Goal: Check status: Check status

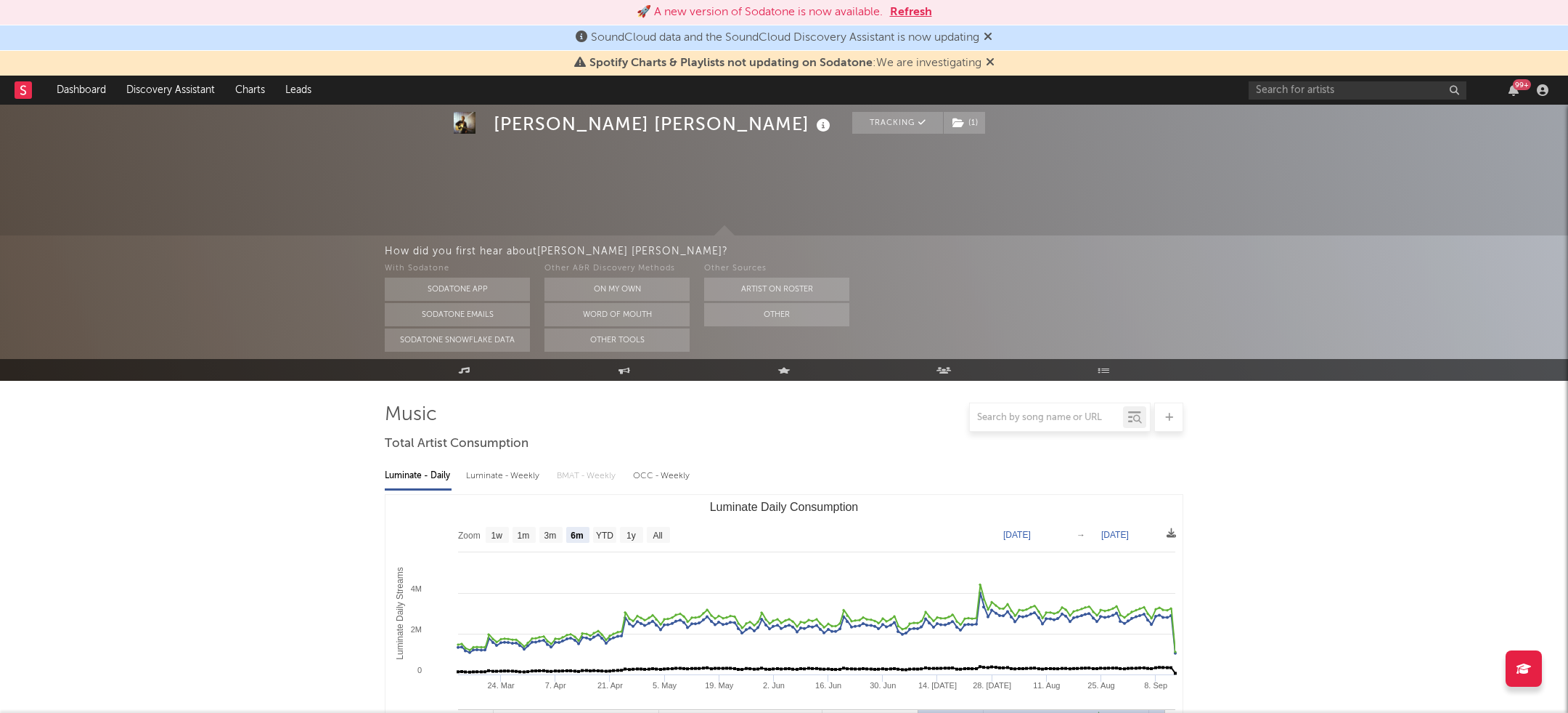
select select "6m"
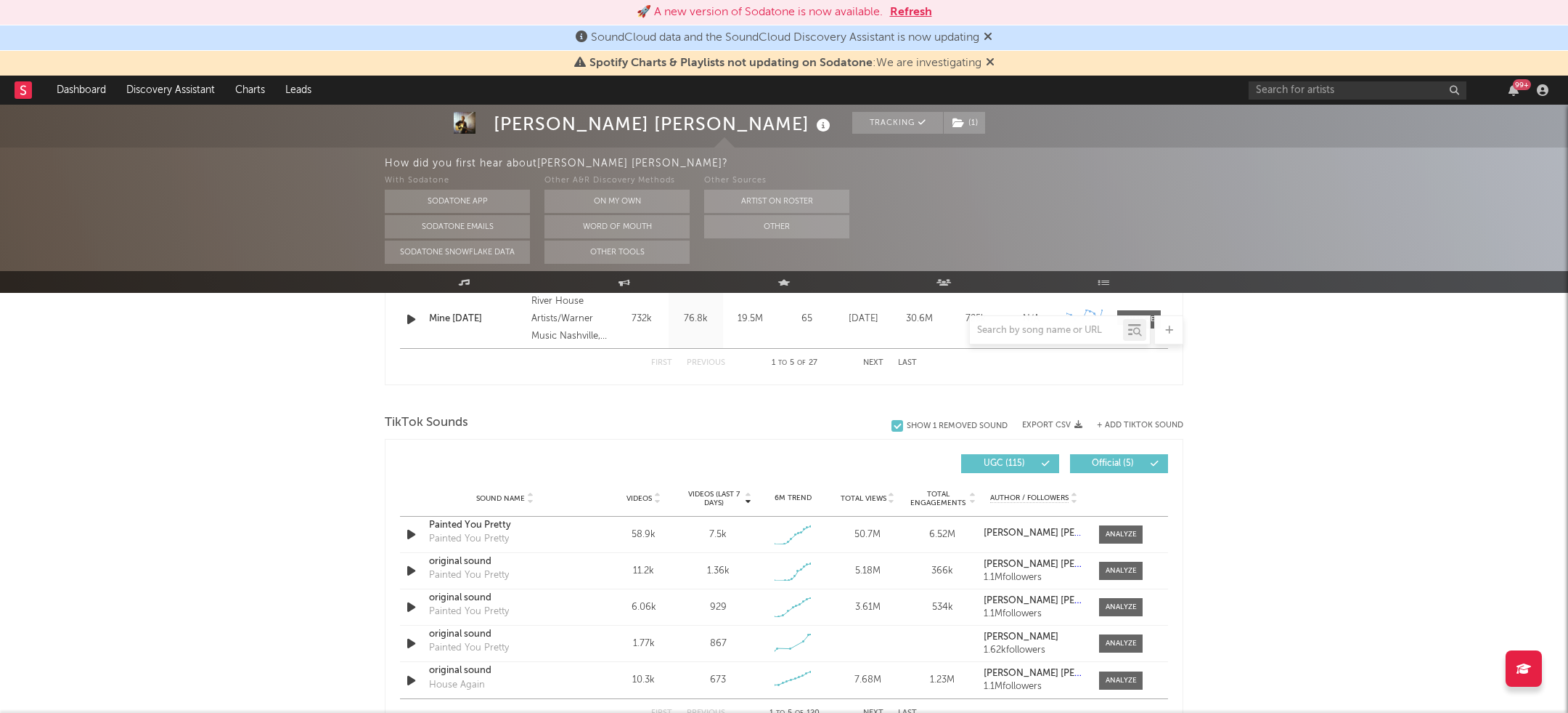
click at [905, 18] on button "Refresh" at bounding box center [911, 12] width 42 height 17
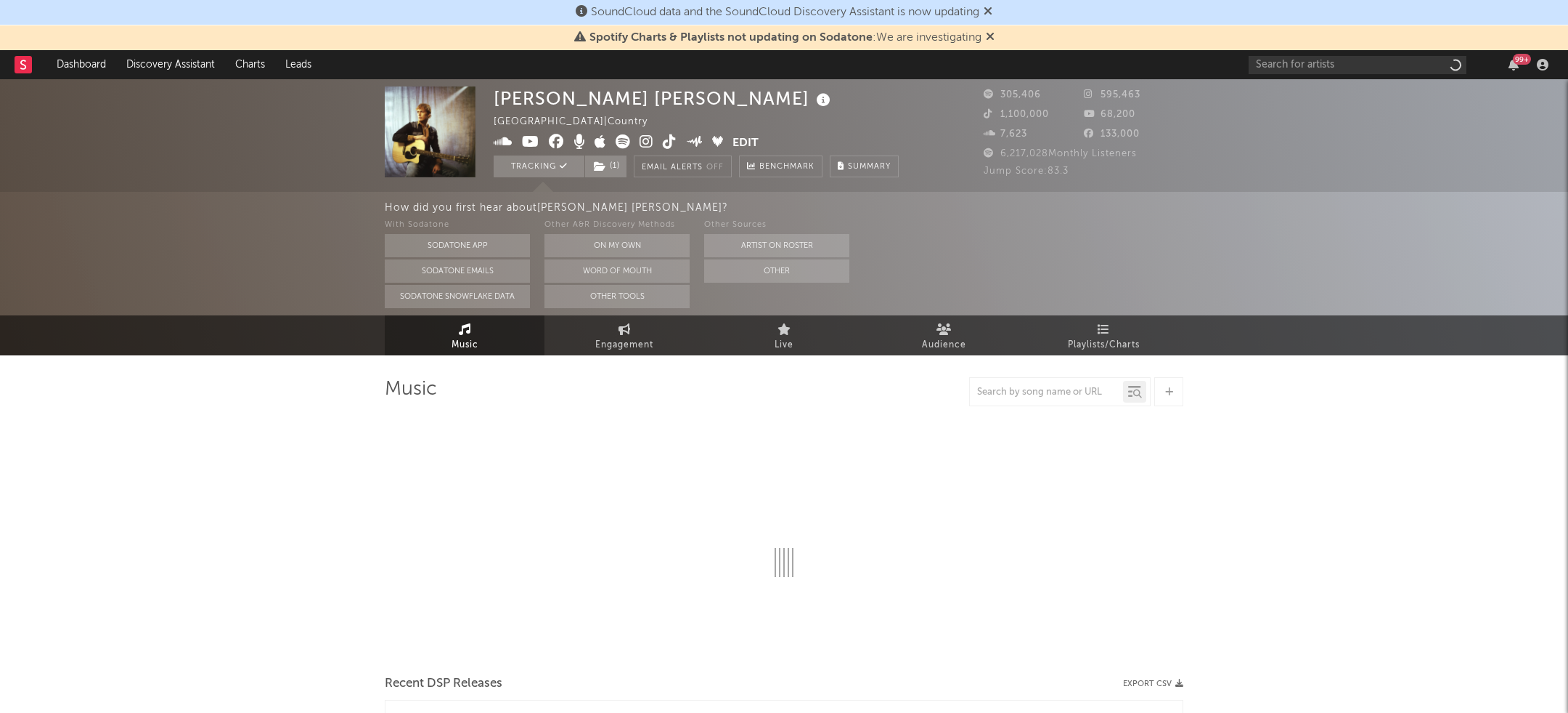
select select "6m"
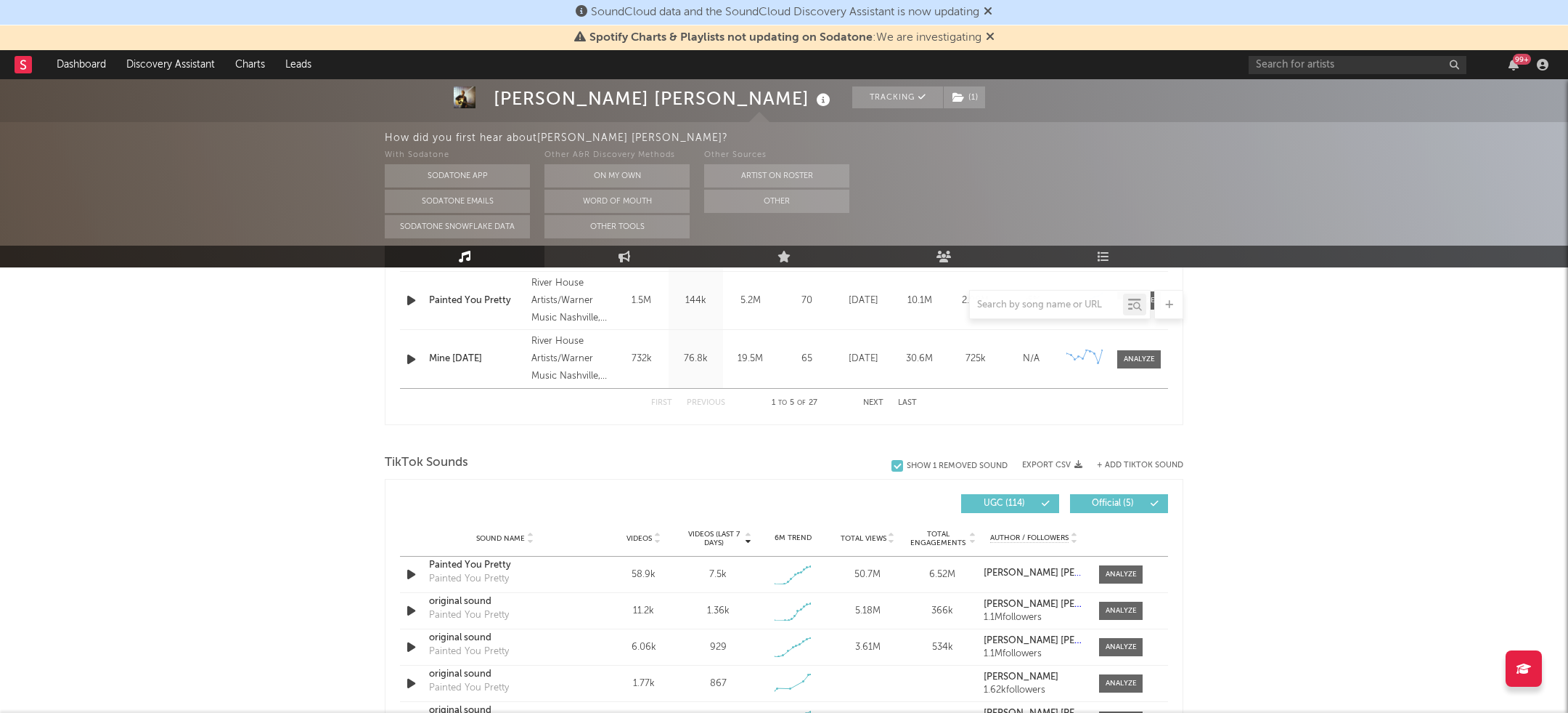
scroll to position [1218, 0]
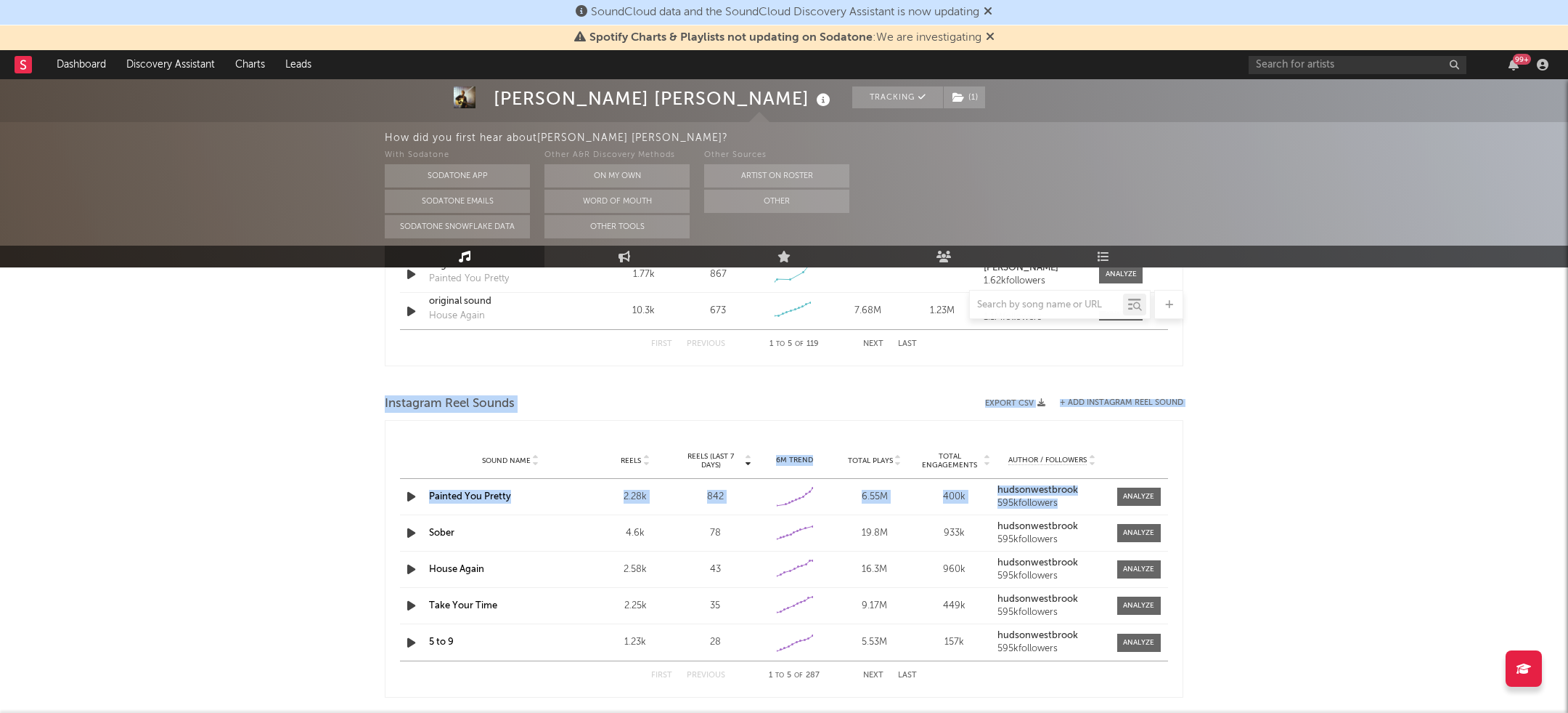
drag, startPoint x: 1131, startPoint y: 500, endPoint x: 1086, endPoint y: 343, distance: 163.3
click at [1086, 343] on div "Music Total Artist Consumption Luminate - Daily Luminate - Weekly BMAT - Weekly…" at bounding box center [784, 118] width 798 height 1919
click at [1126, 503] on span at bounding box center [1139, 496] width 43 height 18
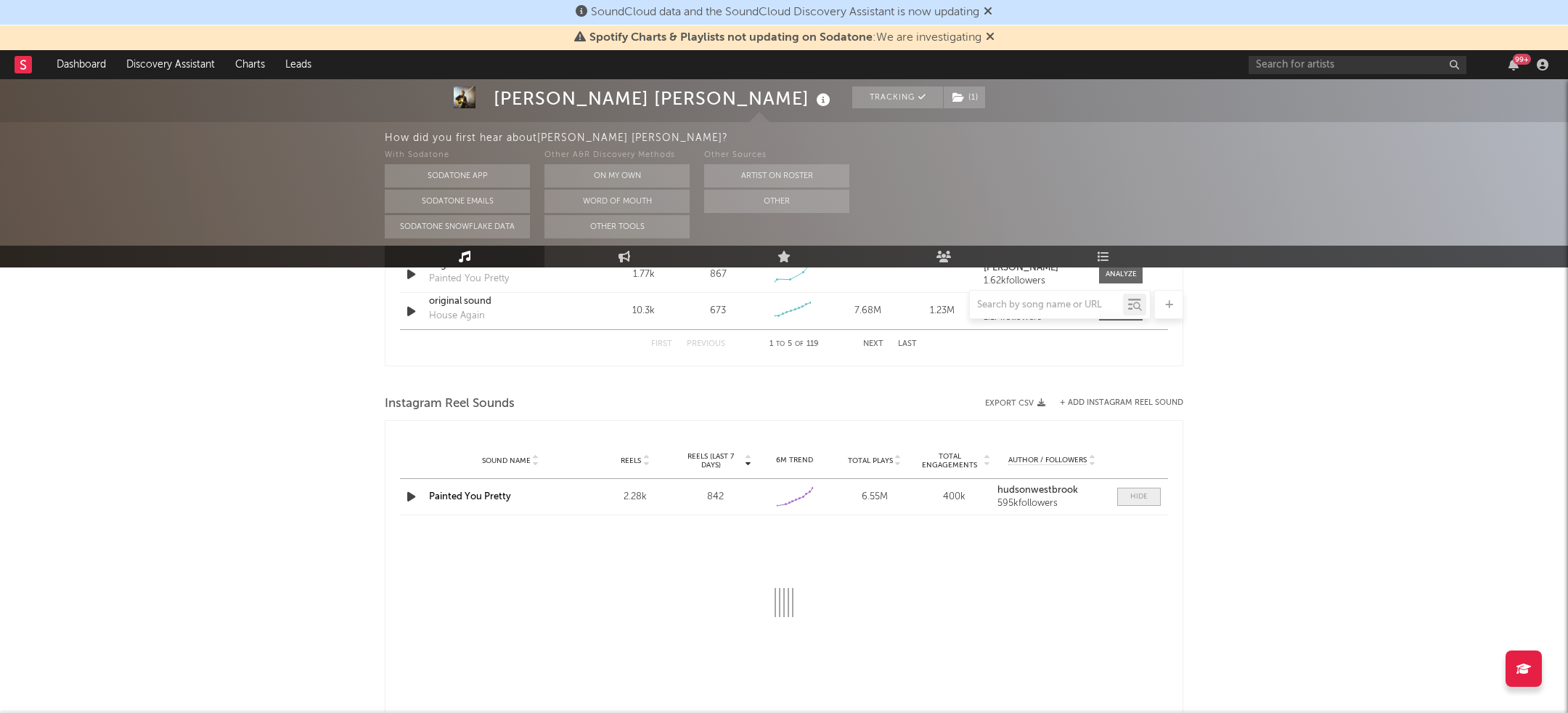
select select "1w"
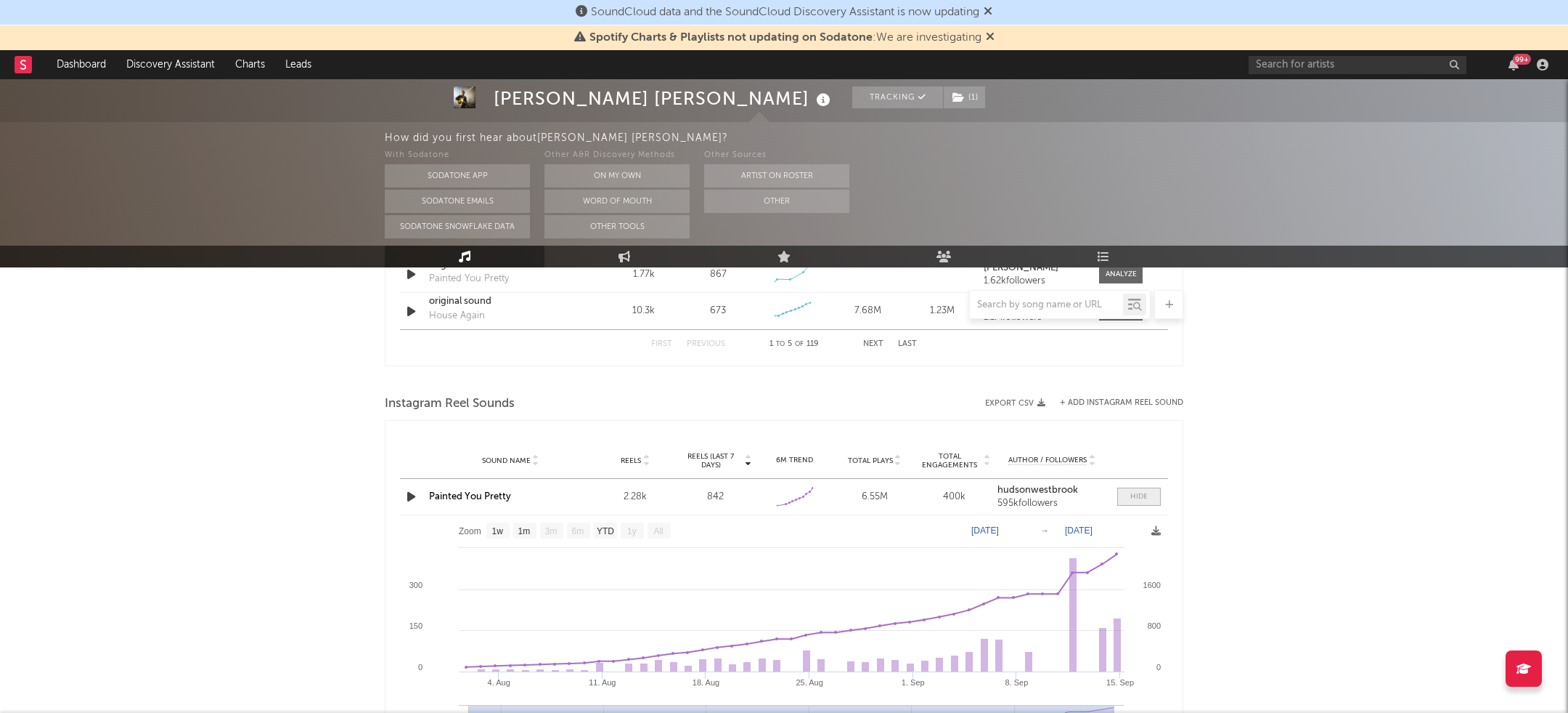
scroll to position [1330, 0]
